Goal: Task Accomplishment & Management: Manage account settings

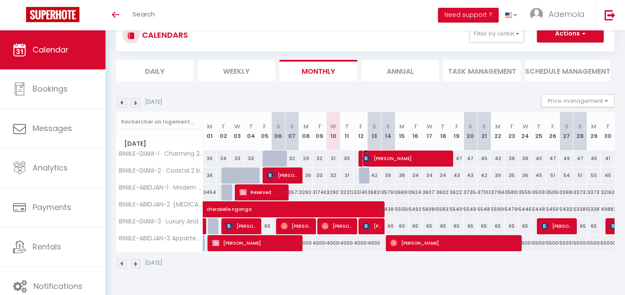
click at [380, 158] on span "Cherono Hildah" at bounding box center [407, 158] width 88 height 16
select select "OK"
select select "KO"
select select "0"
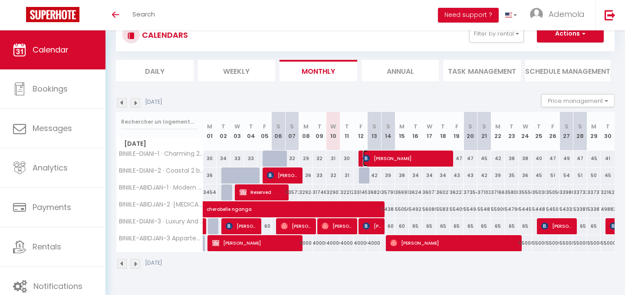
select select "1"
select select
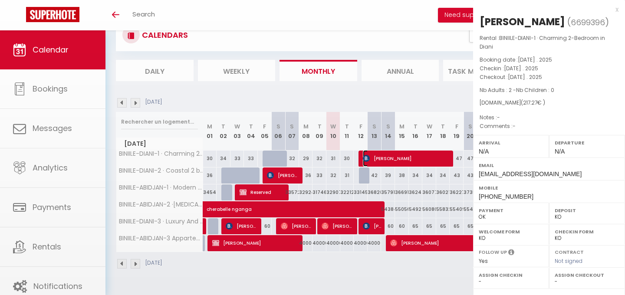
select select "25087"
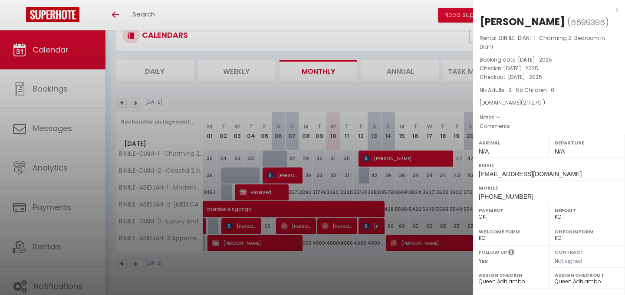
click at [282, 175] on div at bounding box center [312, 147] width 625 height 295
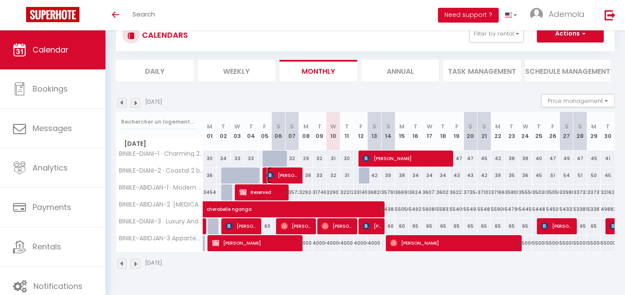
click at [282, 175] on span "Brian Omondi" at bounding box center [283, 175] width 33 height 16
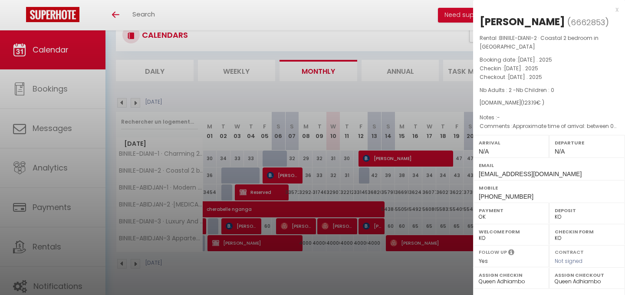
click at [276, 266] on div at bounding box center [312, 147] width 625 height 295
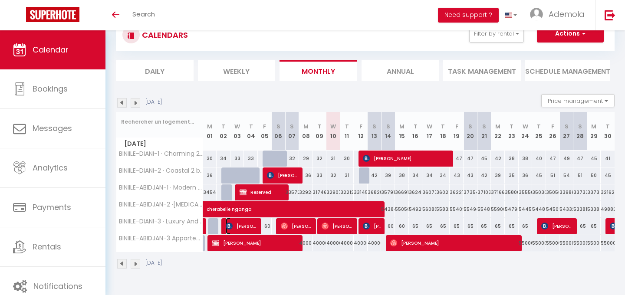
click at [243, 225] on span "patricia muli" at bounding box center [242, 226] width 33 height 16
select select
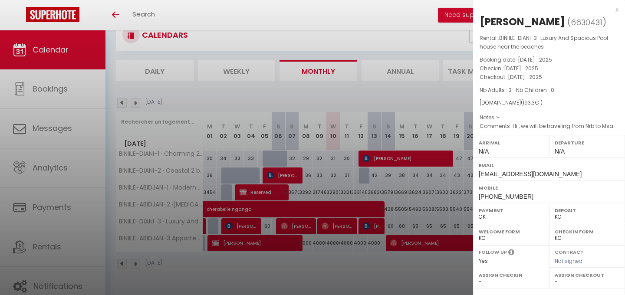
click at [294, 227] on div at bounding box center [312, 147] width 625 height 295
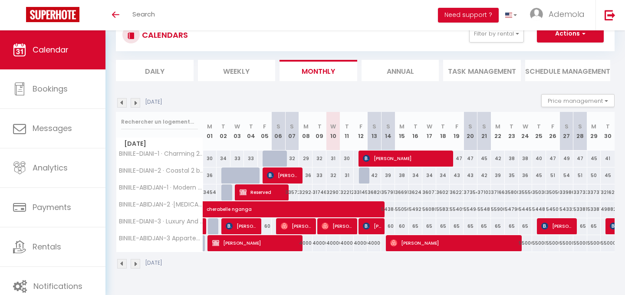
click at [294, 227] on body "🟢 Des questions ou besoin d'assistance pour la migration AirBnB? Connectez-vous…" at bounding box center [312, 147] width 625 height 295
click at [294, 227] on span "James Mabeya" at bounding box center [297, 226] width 33 height 16
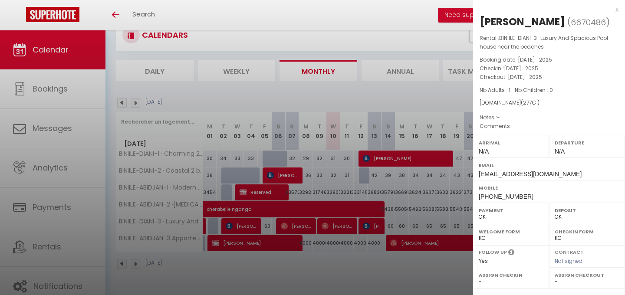
click at [339, 231] on div at bounding box center [312, 147] width 625 height 295
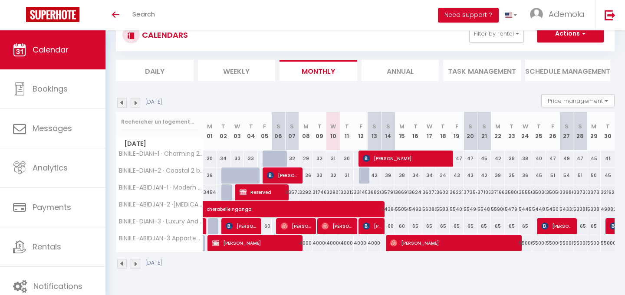
click at [339, 231] on body "🟢 Des questions ou besoin d'assistance pour la migration AirBnB? Connectez-vous…" at bounding box center [312, 147] width 625 height 295
click at [339, 231] on span "Calvin Mabeya" at bounding box center [337, 226] width 33 height 16
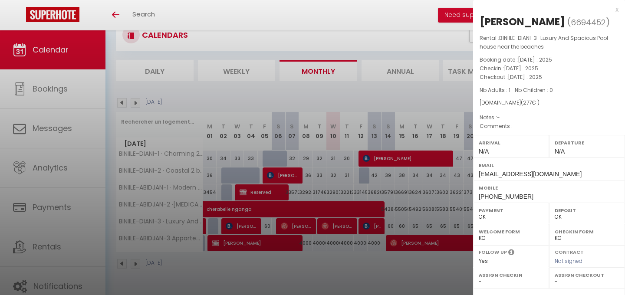
click at [371, 235] on div at bounding box center [312, 147] width 625 height 295
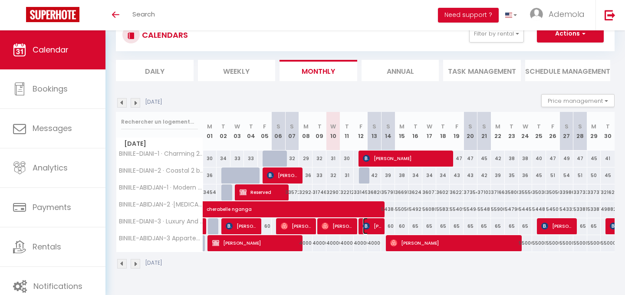
click at [370, 225] on span "JANE DAWO" at bounding box center [372, 226] width 19 height 16
select select "KO"
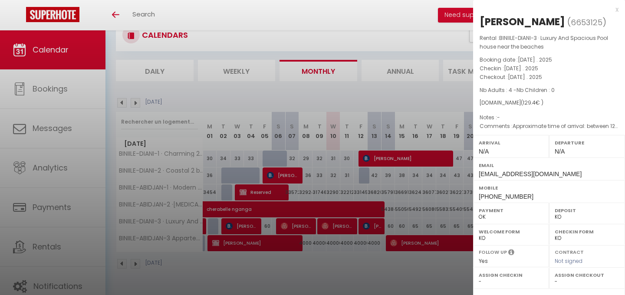
click at [20, 164] on div at bounding box center [312, 147] width 625 height 295
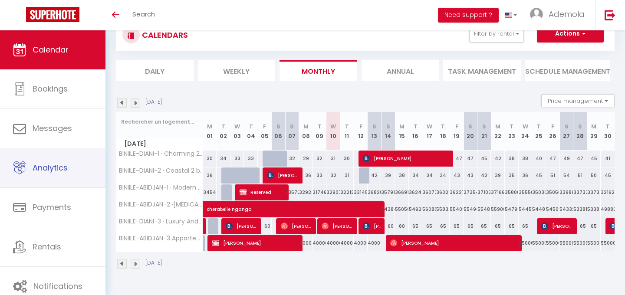
click at [59, 168] on body "🟢 Des questions ou besoin d'assistance pour la migration AirBnB? Connectez-vous…" at bounding box center [312, 147] width 625 height 295
click at [59, 168] on span "Analytics" at bounding box center [50, 167] width 35 height 11
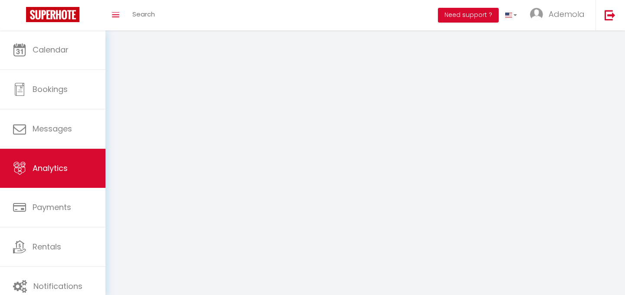
select select "2025"
select select "9"
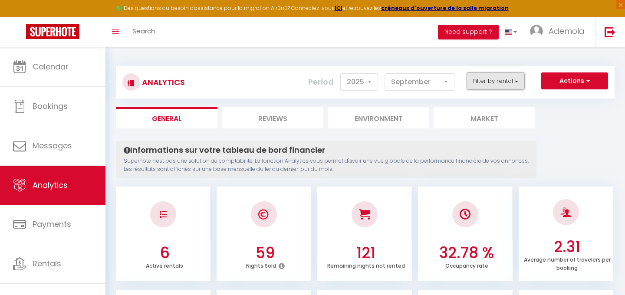
click at [476, 82] on button "Filter by rental" at bounding box center [495, 80] width 58 height 17
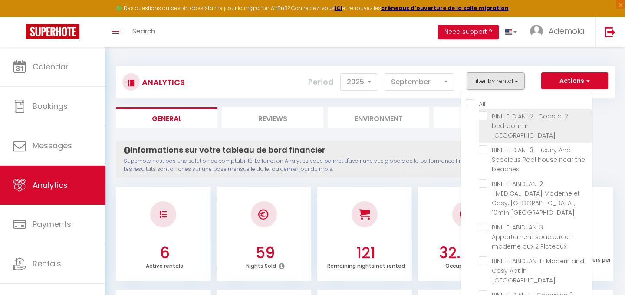
click at [482, 122] on li "BINIILE-DIANI-2 · Coastal 2 bedroom in [GEOGRAPHIC_DATA]" at bounding box center [534, 126] width 113 height 34
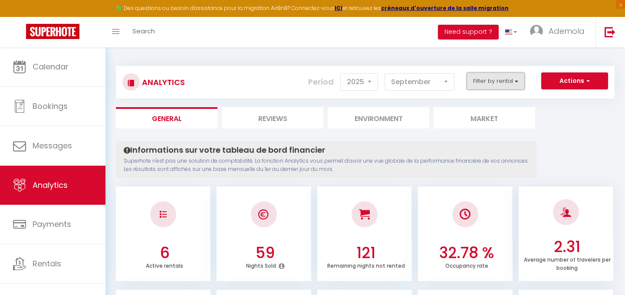
click at [508, 82] on button "Filter by rental" at bounding box center [495, 80] width 58 height 17
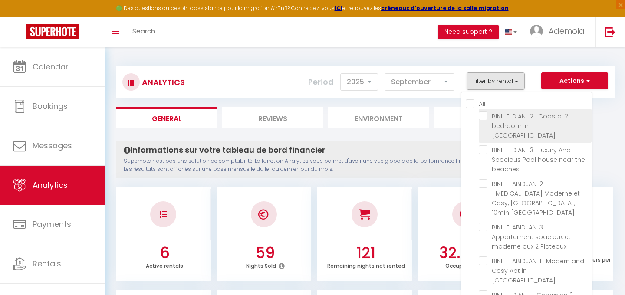
click at [485, 117] on Diani "checkbox" at bounding box center [534, 115] width 113 height 9
checkbox Diani "true"
checkbox beaches "false"
checkbox mall "false"
checkbox Plateaux "false"
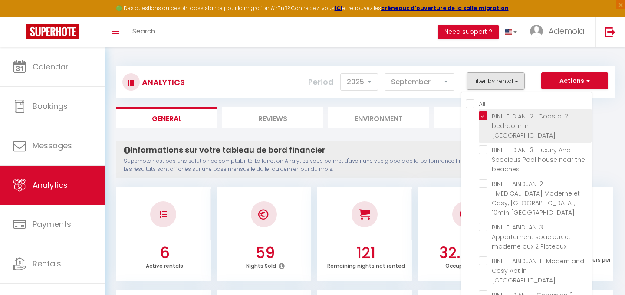
checkbox Abidjan "false"
checkbox Diani "false"
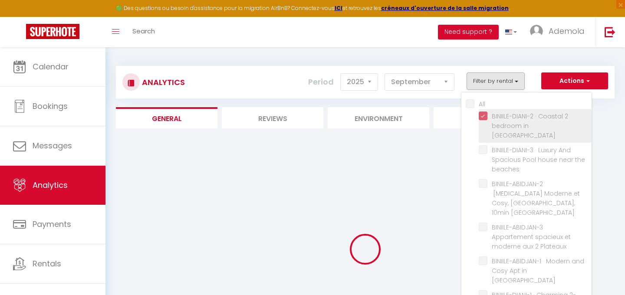
checkbox beaches "false"
checkbox mall "false"
checkbox Plateaux "false"
checkbox Abidjan "false"
checkbox Diani "false"
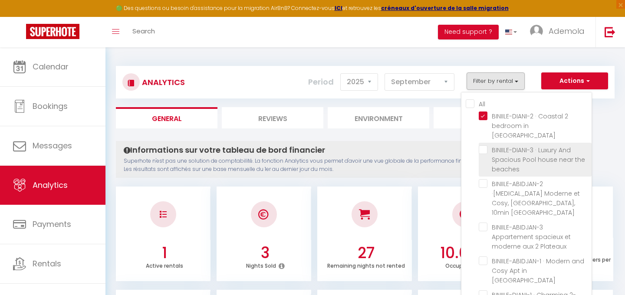
click at [483, 145] on beaches "checkbox" at bounding box center [534, 149] width 113 height 9
checkbox beaches "true"
checkbox mall "false"
checkbox Plateaux "false"
checkbox Abidjan "false"
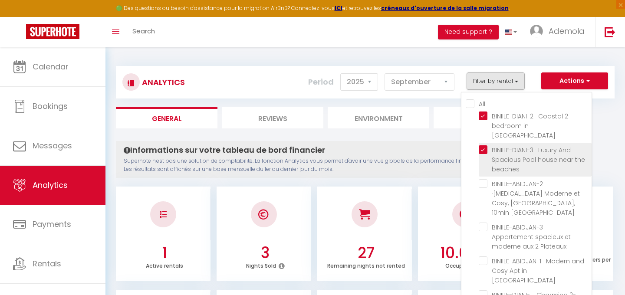
checkbox Diani "false"
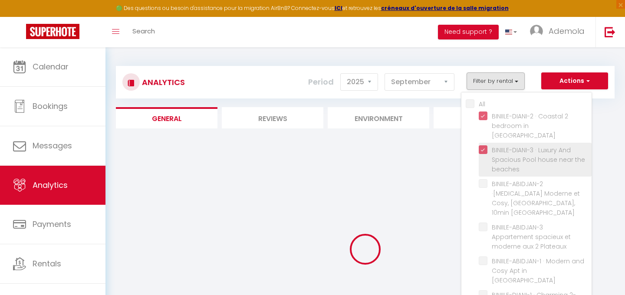
checkbox mall "false"
checkbox Plateaux "false"
checkbox Abidjan "false"
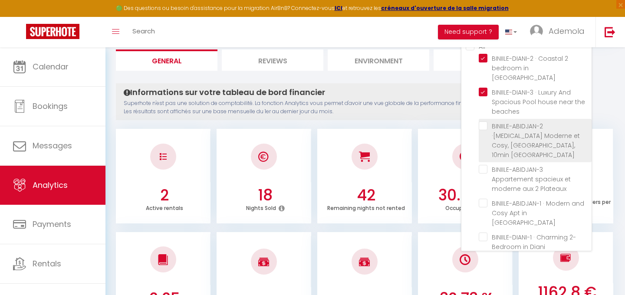
scroll to position [60, 0]
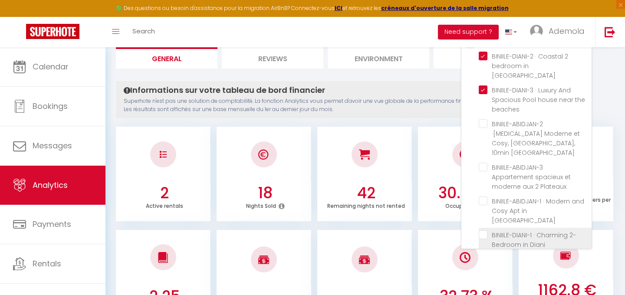
click at [480, 230] on Diani "checkbox" at bounding box center [534, 234] width 113 height 9
checkbox Diani "true"
checkbox mall "false"
checkbox Plateaux "false"
checkbox Abidjan "false"
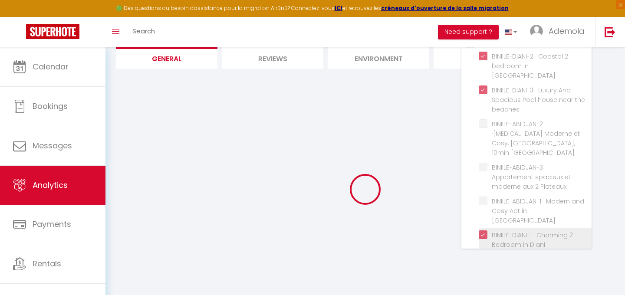
checkbox mall "false"
checkbox Plateaux "false"
checkbox Abidjan "false"
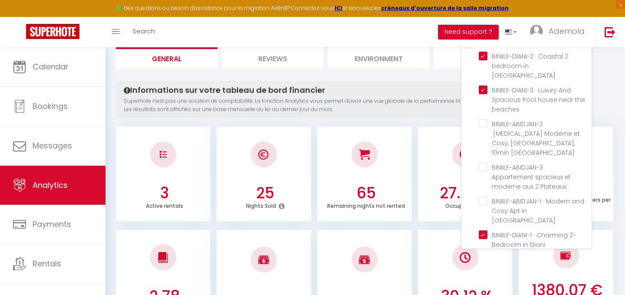
click at [265, 227] on div "2.78 Average number of nights per booking 153.34 € Avg Payout per Booking 55.20…" at bounding box center [365, 276] width 498 height 111
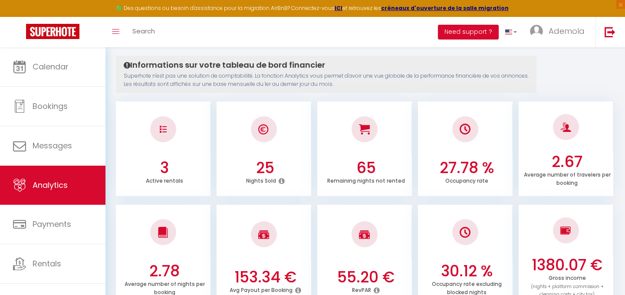
scroll to position [0, 0]
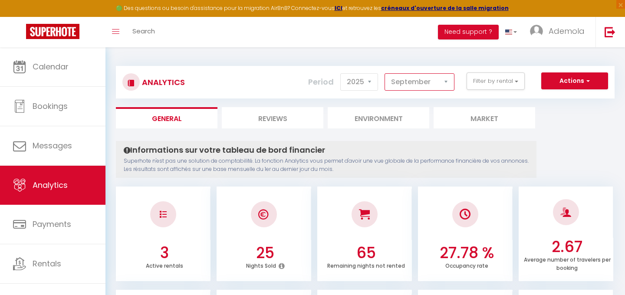
click at [432, 80] on select "January February March April May June July August September October November De…" at bounding box center [419, 81] width 70 height 17
click at [511, 82] on button "Filter by rental" at bounding box center [495, 80] width 58 height 17
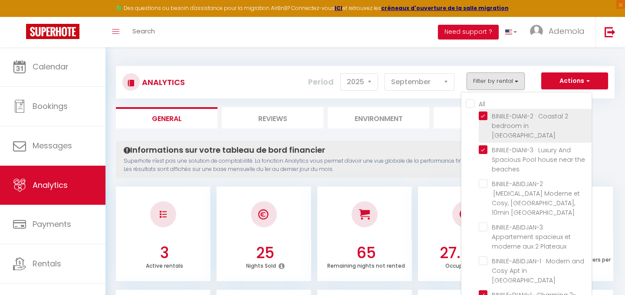
click at [482, 116] on Diani "checkbox" at bounding box center [534, 115] width 113 height 9
checkbox Diani "false"
checkbox mall "false"
checkbox Plateaux "false"
checkbox Abidjan "false"
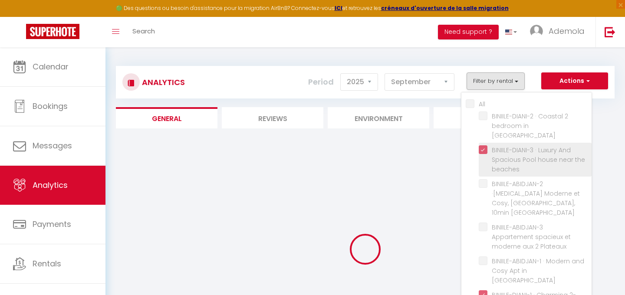
checkbox mall "false"
checkbox Plateaux "false"
checkbox Abidjan "false"
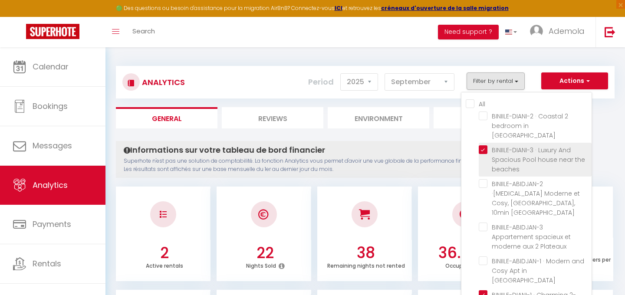
click at [484, 145] on beaches "checkbox" at bounding box center [534, 149] width 113 height 9
checkbox beaches "false"
checkbox mall "false"
checkbox Plateaux "false"
checkbox Abidjan "false"
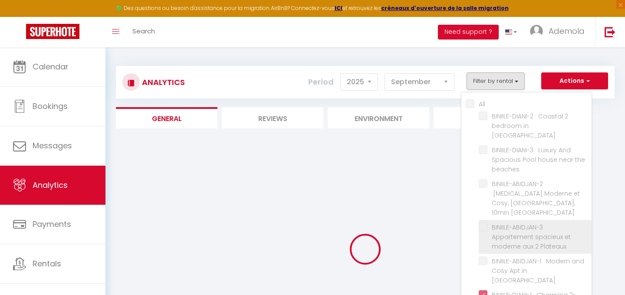
checkbox mall "false"
checkbox Plateaux "false"
checkbox Abidjan "false"
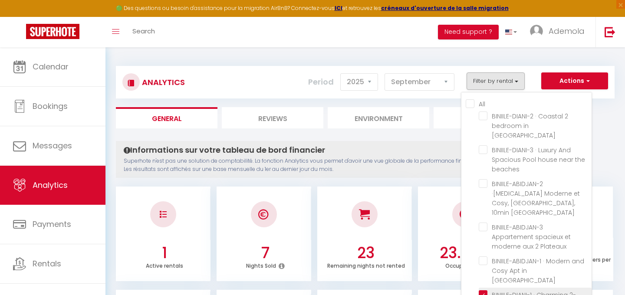
click at [483, 288] on li "BINIILE-DIANI-1 · Charming 2-Bedroom in Diani" at bounding box center [534, 300] width 113 height 24
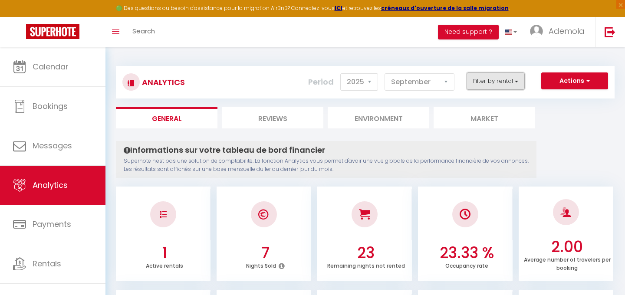
click at [491, 78] on button "Filter by rental" at bounding box center [495, 80] width 58 height 17
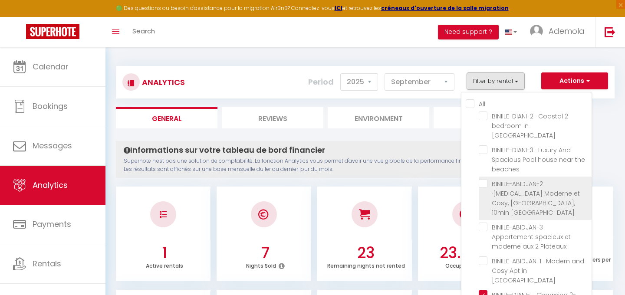
click at [479, 179] on mall "checkbox" at bounding box center [534, 183] width 113 height 9
checkbox mall "true"
checkbox Plateaux "false"
checkbox Abidjan "false"
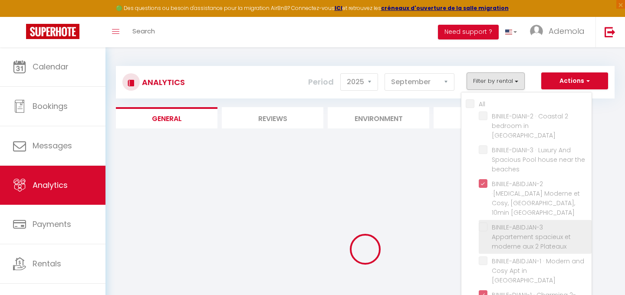
checkbox Plateaux "false"
checkbox Abidjan "false"
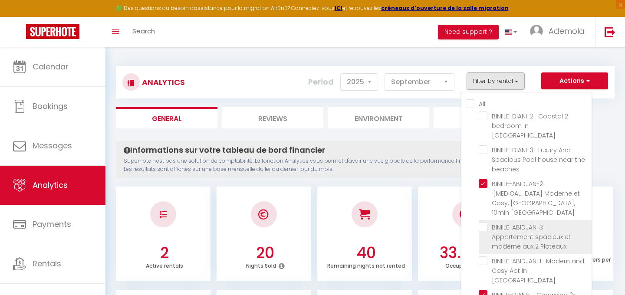
click at [481, 223] on Plateaux "checkbox" at bounding box center [534, 227] width 113 height 9
checkbox Plateaux "true"
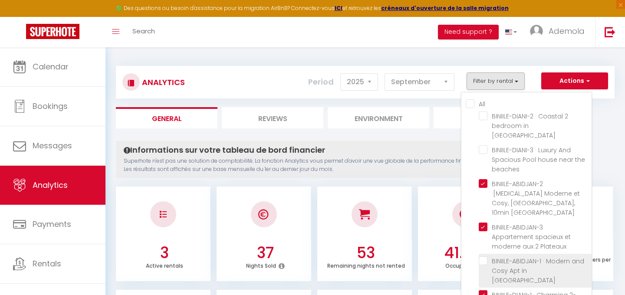
click at [482, 256] on Abidjan "checkbox" at bounding box center [534, 260] width 113 height 9
checkbox Abidjan "true"
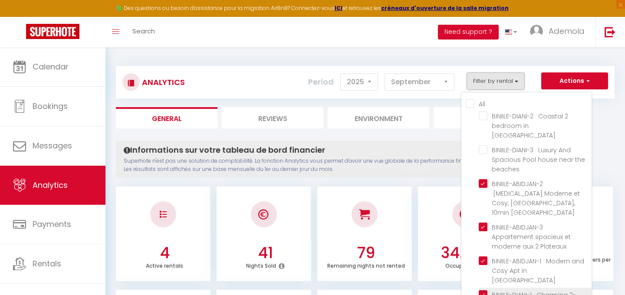
click at [481, 290] on Diani "checkbox" at bounding box center [534, 294] width 113 height 9
checkbox Diani "false"
click at [405, 170] on p "Superhote n'est pas une solution de comptabilité. La fonction Analytics vous pe…" at bounding box center [326, 165] width 405 height 16
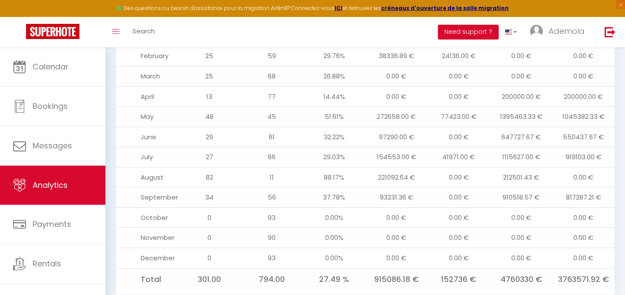
scroll to position [1034, 0]
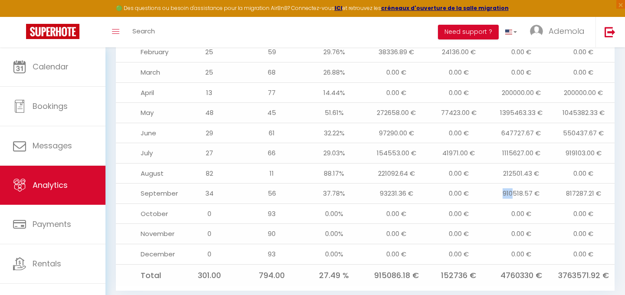
drag, startPoint x: 512, startPoint y: 172, endPoint x: 503, endPoint y: 172, distance: 9.5
click at [503, 183] on td "910518.57 €" at bounding box center [521, 193] width 62 height 20
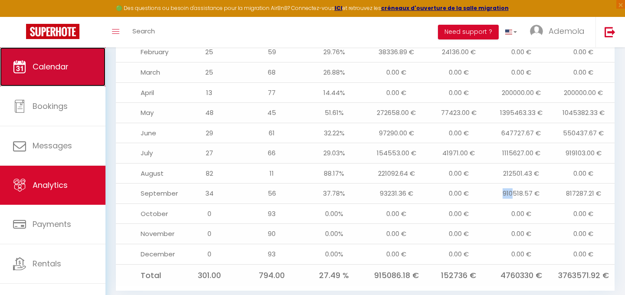
click at [61, 73] on link "Calendar" at bounding box center [52, 66] width 105 height 39
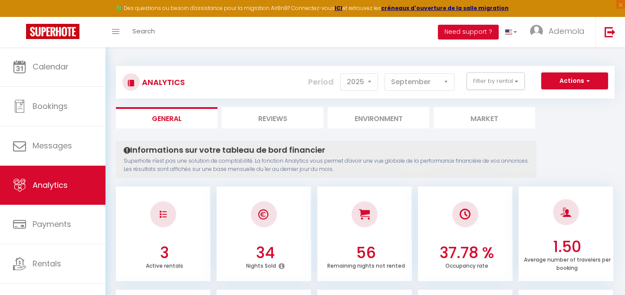
select select "2025"
select select "9"
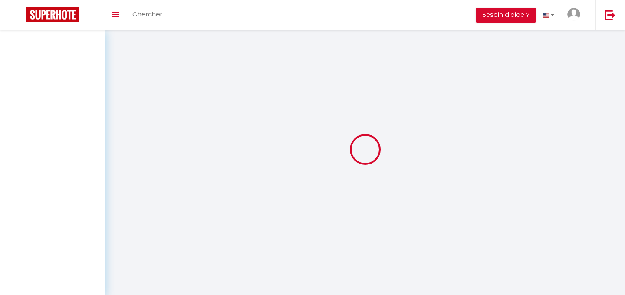
scroll to position [30, 0]
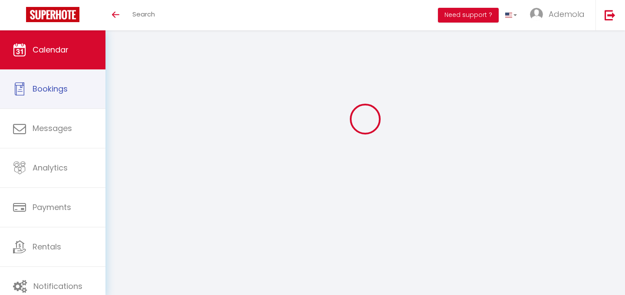
select select
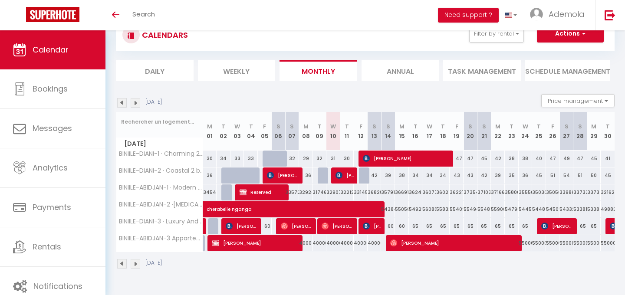
scroll to position [0, 0]
click at [343, 177] on span "Gerard kapuya" at bounding box center [344, 175] width 19 height 16
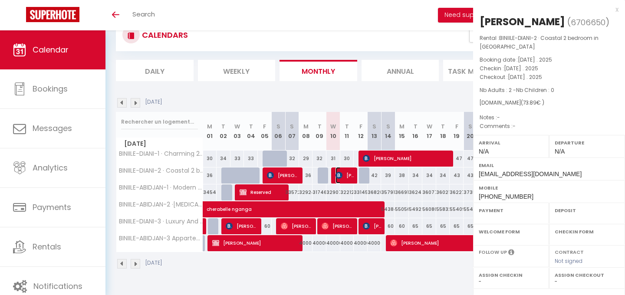
select select "OK"
select select "KO"
select select "0"
select select "1"
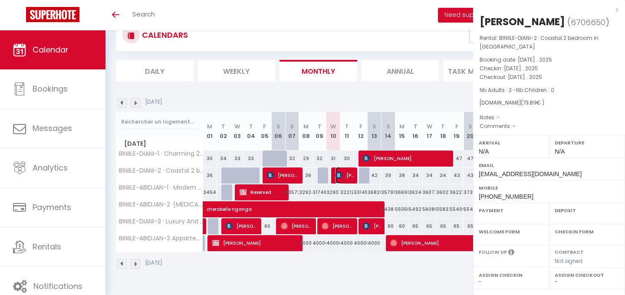
select select
select select "25087"
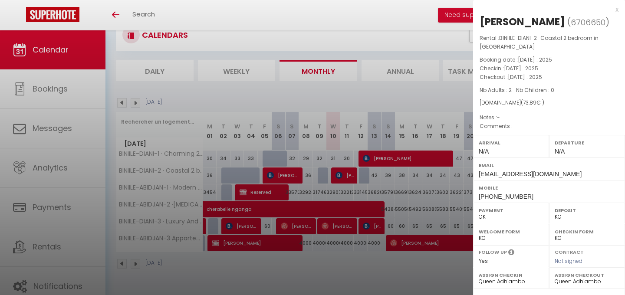
click at [359, 260] on div at bounding box center [312, 147] width 625 height 295
